Goal: Task Accomplishment & Management: Manage account settings

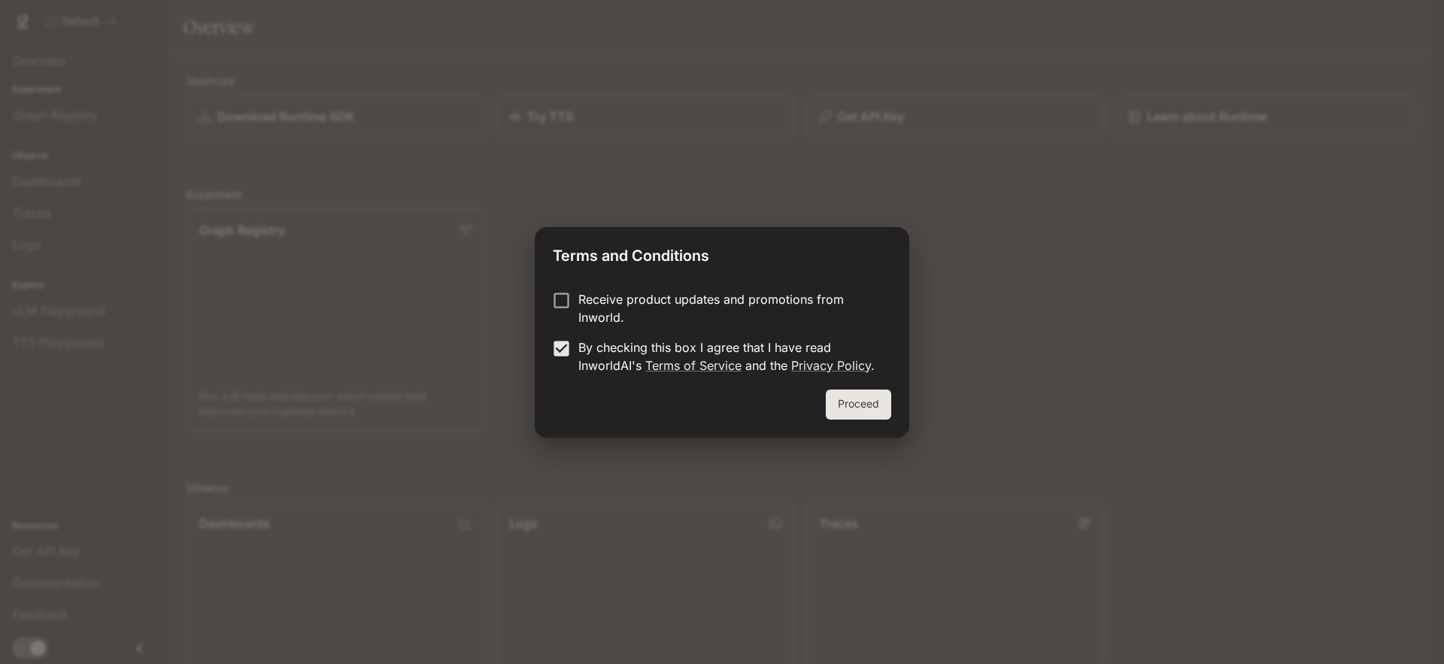
click at [858, 402] on button "Proceed" at bounding box center [858, 405] width 65 height 30
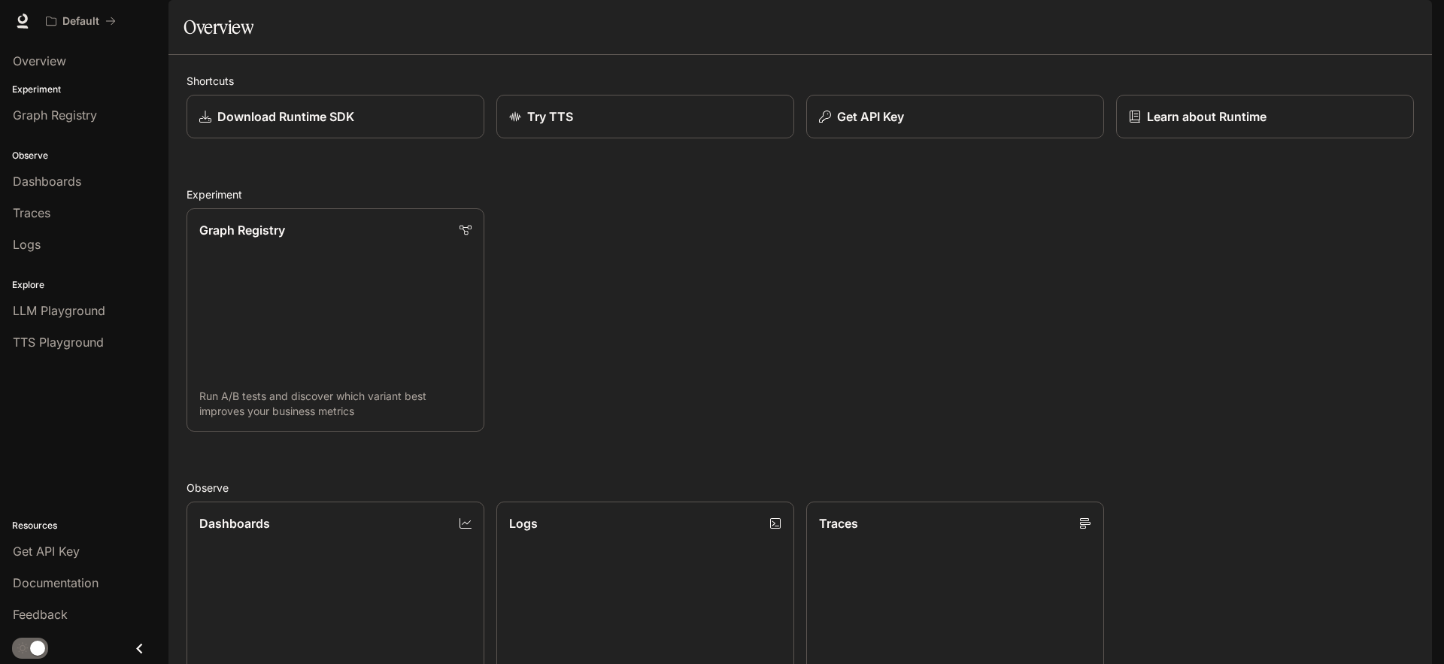
click at [1407, 15] on icon "button" at bounding box center [1411, 21] width 12 height 12
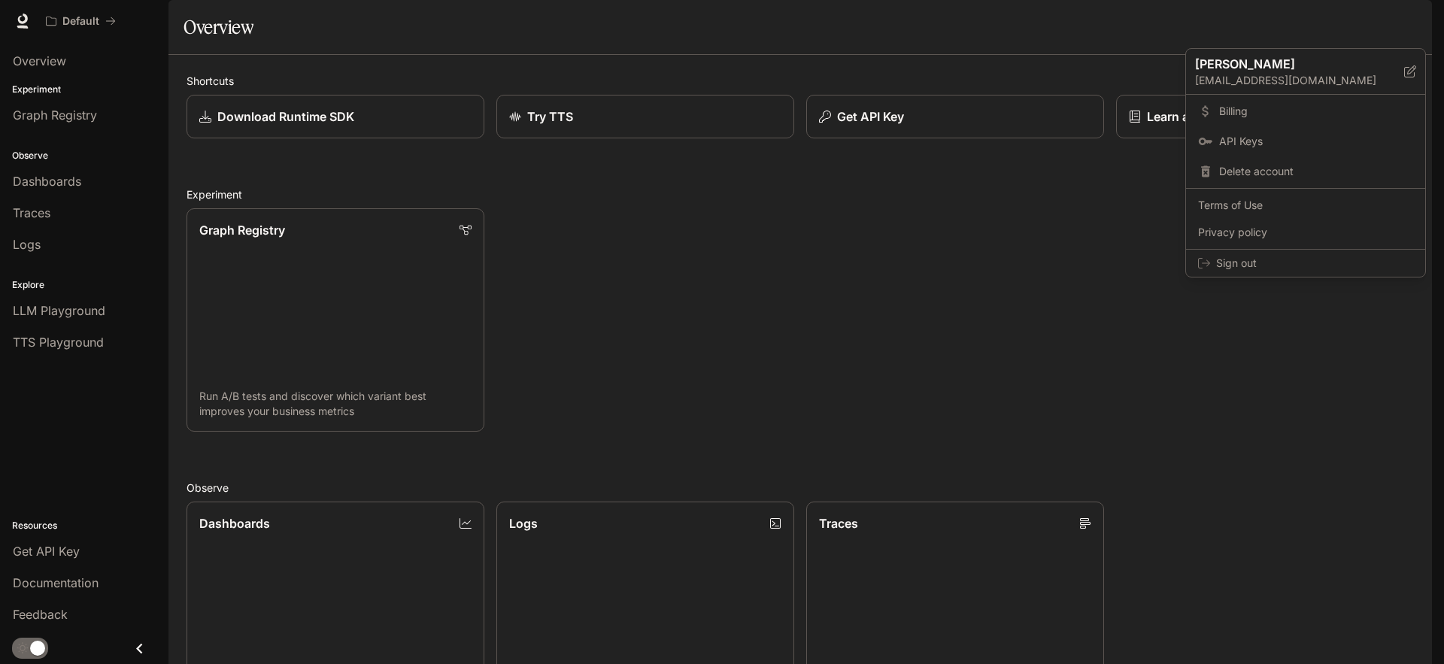
click at [996, 310] on div at bounding box center [722, 332] width 1444 height 664
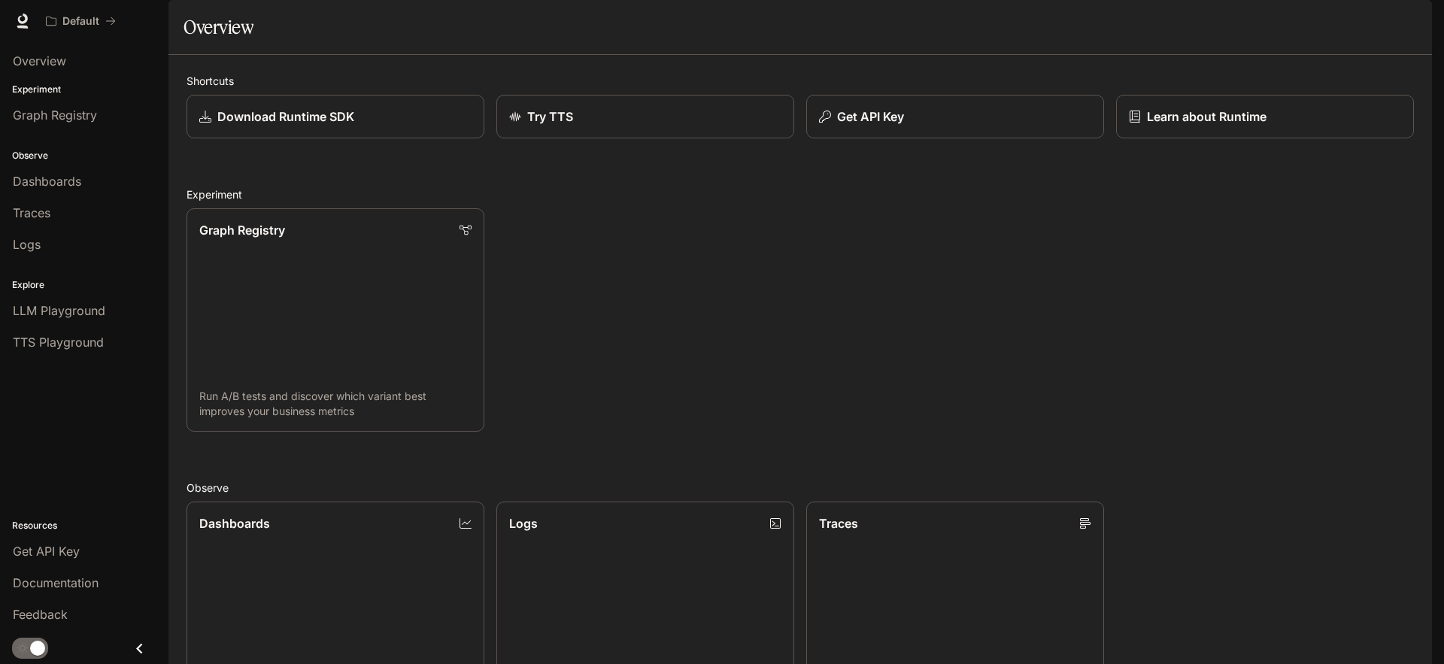
scroll to position [421, 0]
click at [1405, 23] on icon "button" at bounding box center [1411, 21] width 12 height 12
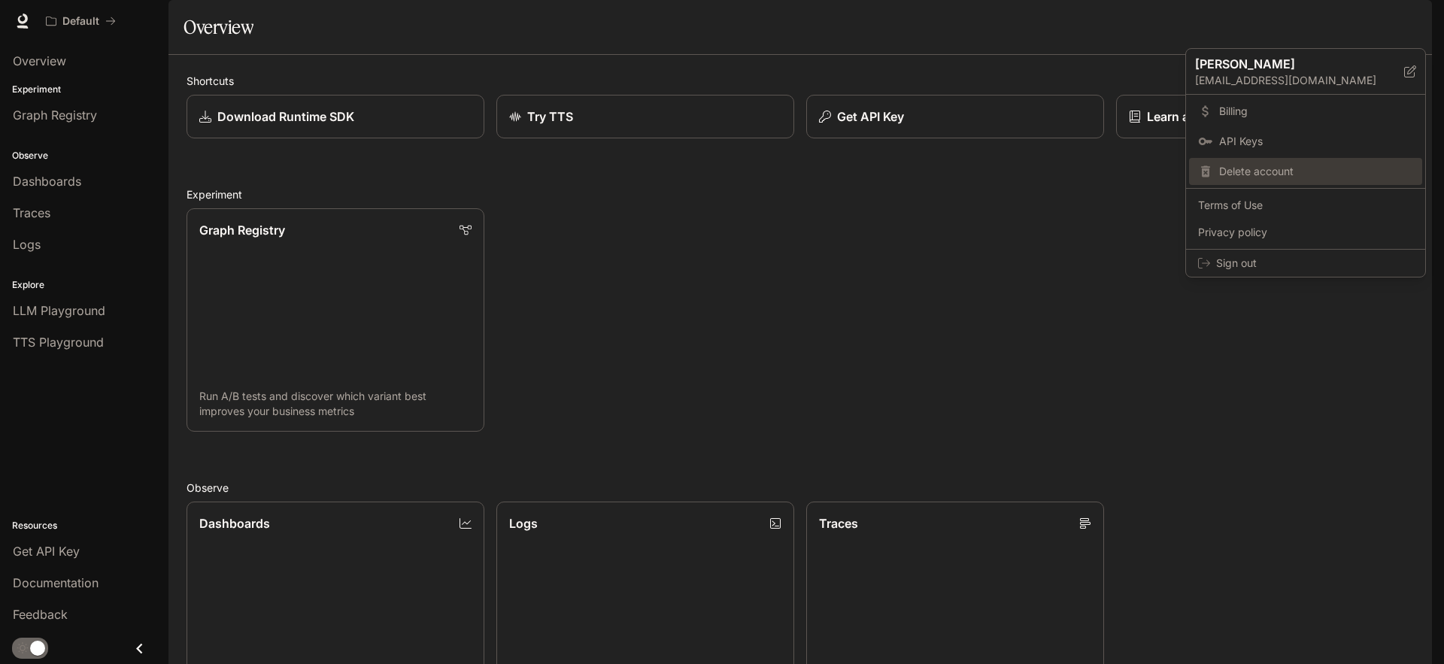
click at [1262, 175] on span "Delete account" at bounding box center [1316, 171] width 194 height 15
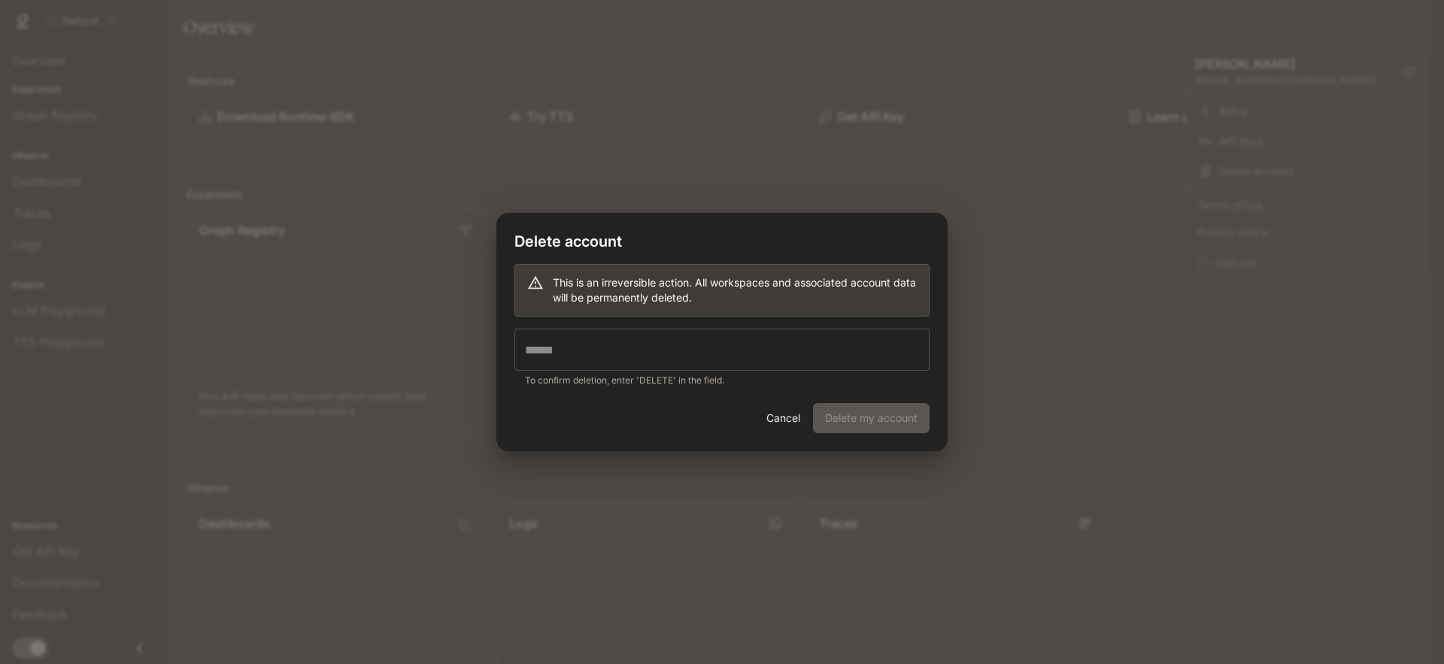
click at [718, 354] on input "text" at bounding box center [722, 350] width 415 height 42
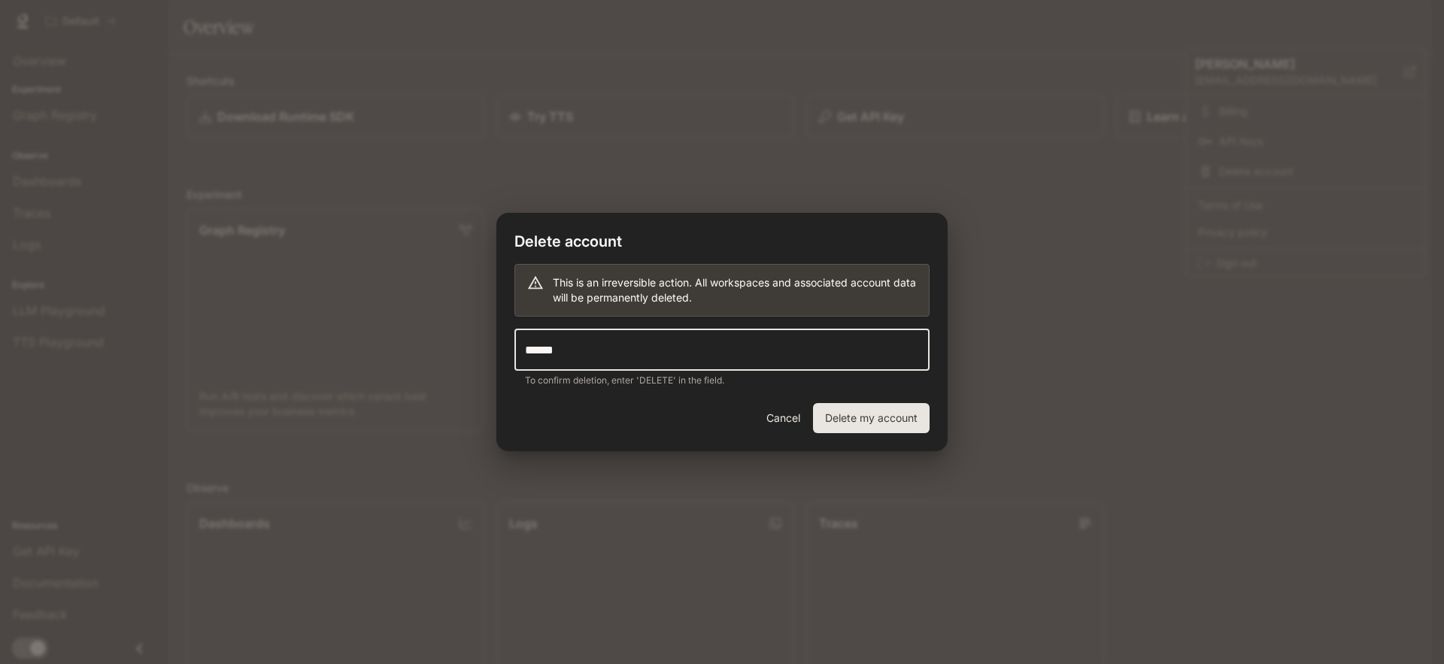
type input "******"
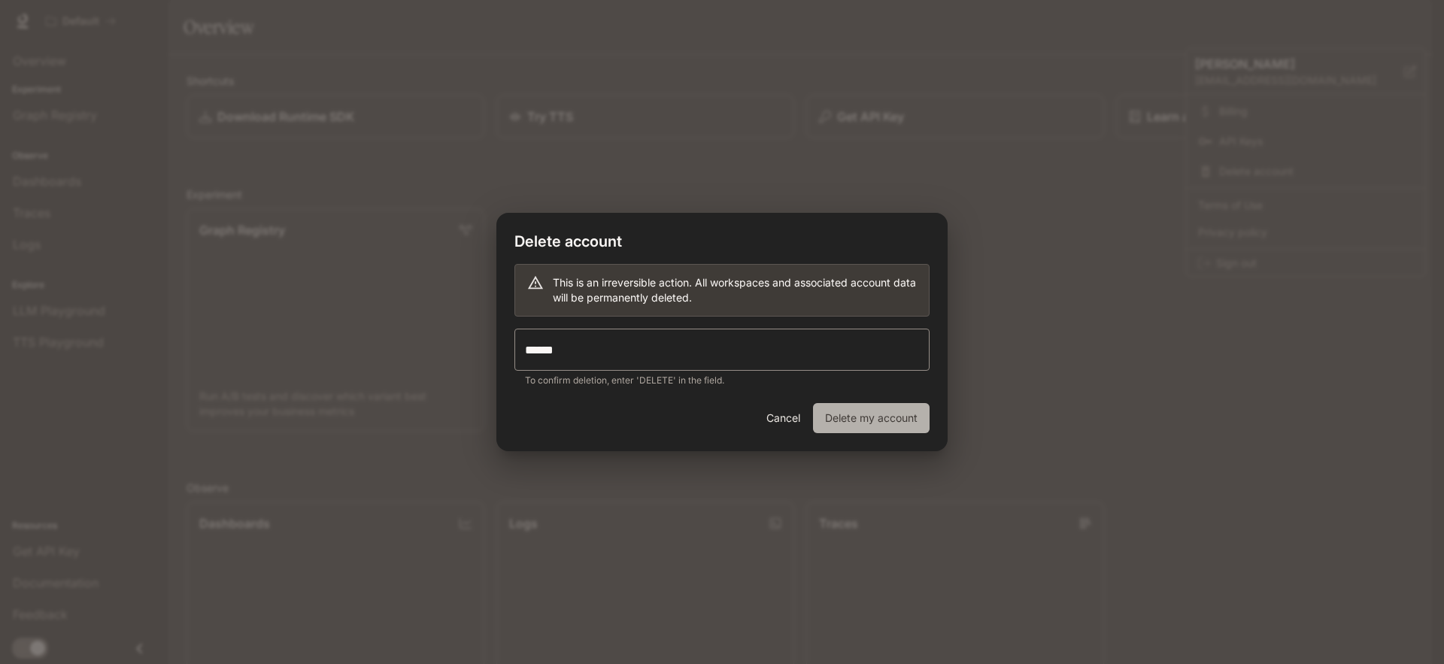
click at [859, 427] on button "Delete my account" at bounding box center [871, 418] width 117 height 30
